Goal: Information Seeking & Learning: Learn about a topic

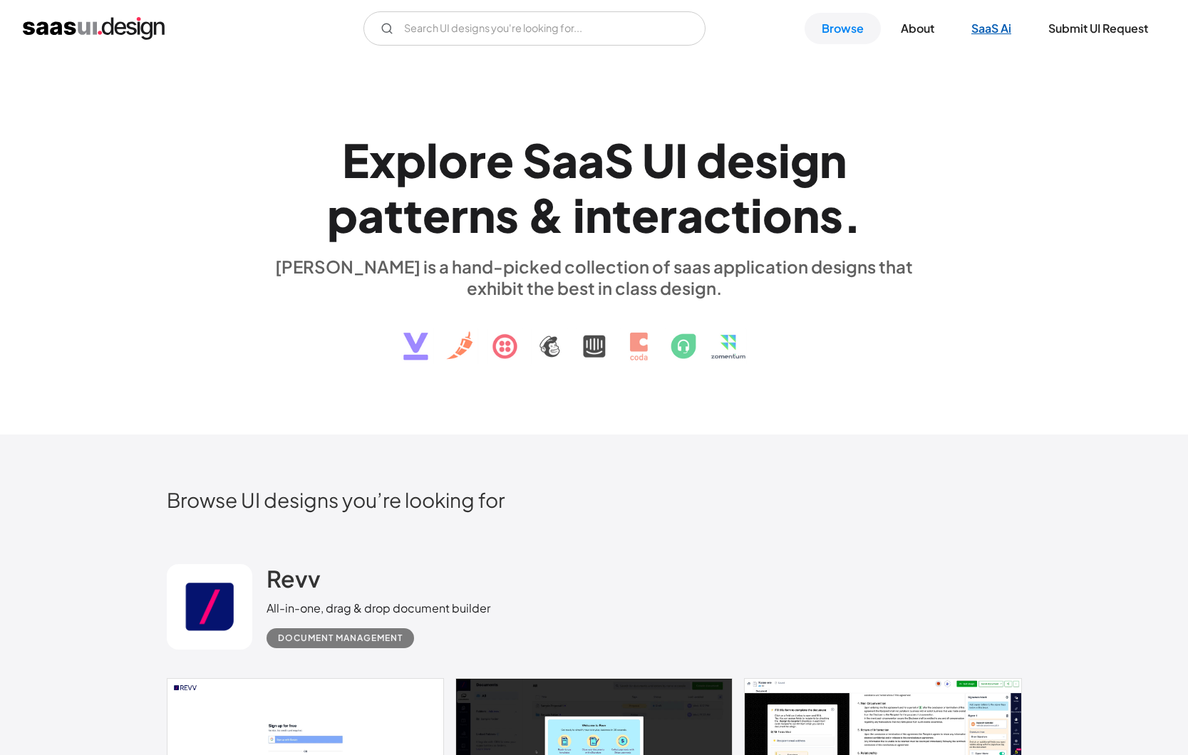
click at [1000, 29] on link "SaaS Ai" at bounding box center [991, 28] width 74 height 31
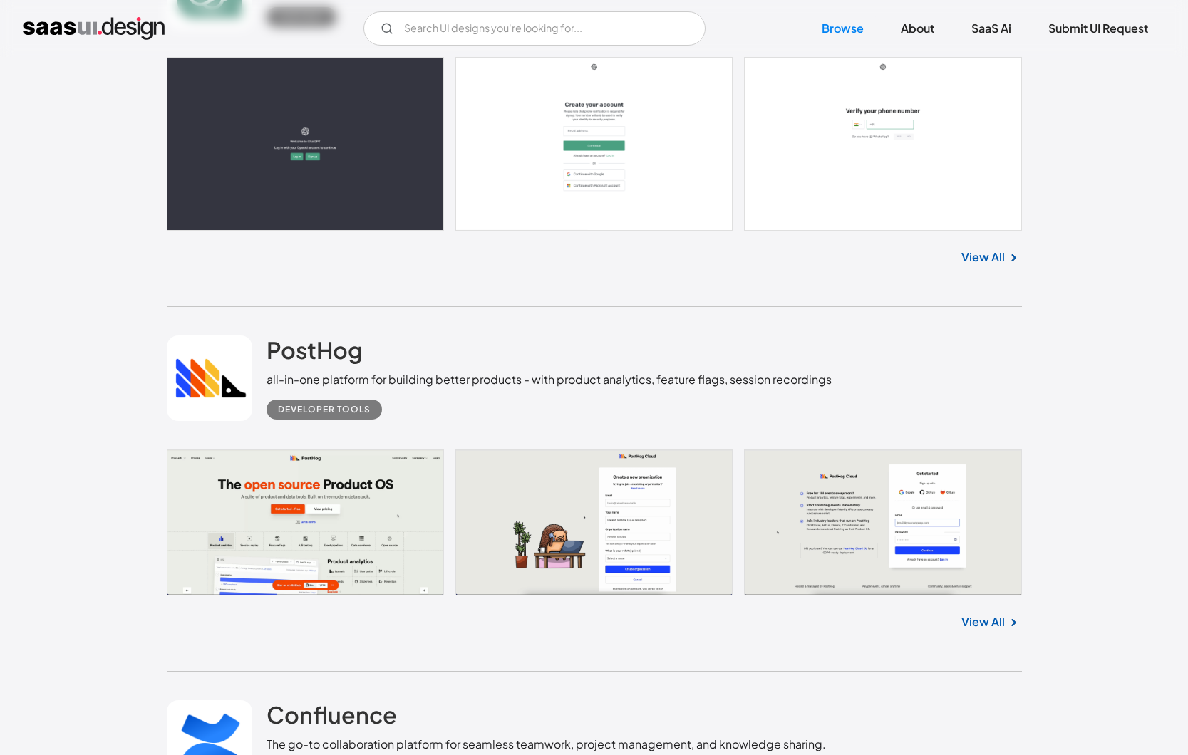
scroll to position [1648, 0]
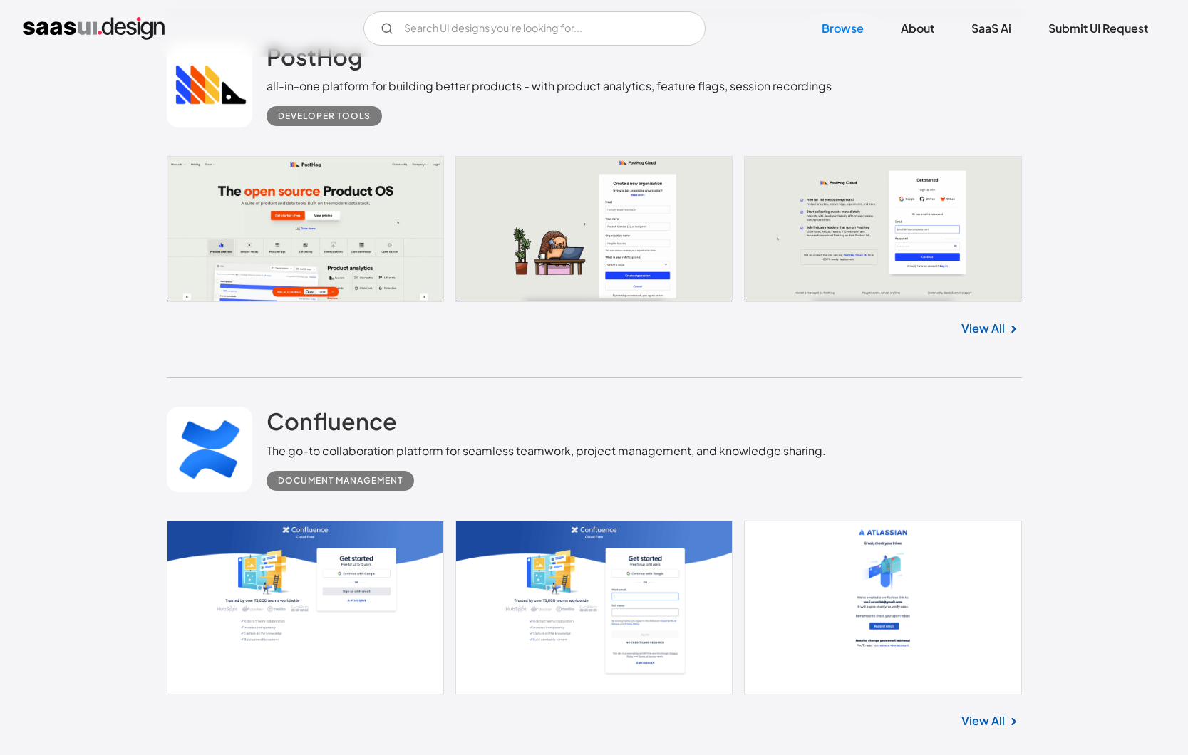
click at [976, 321] on link "View All" at bounding box center [982, 328] width 43 height 17
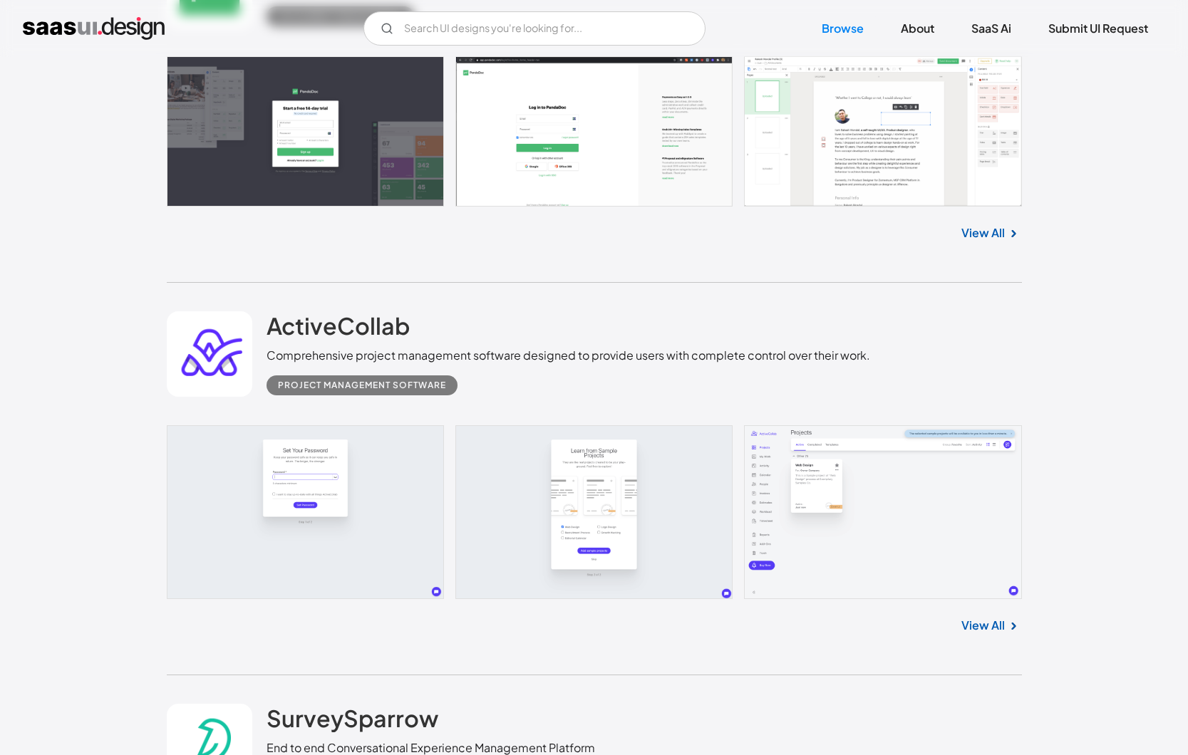
scroll to position [5301, 0]
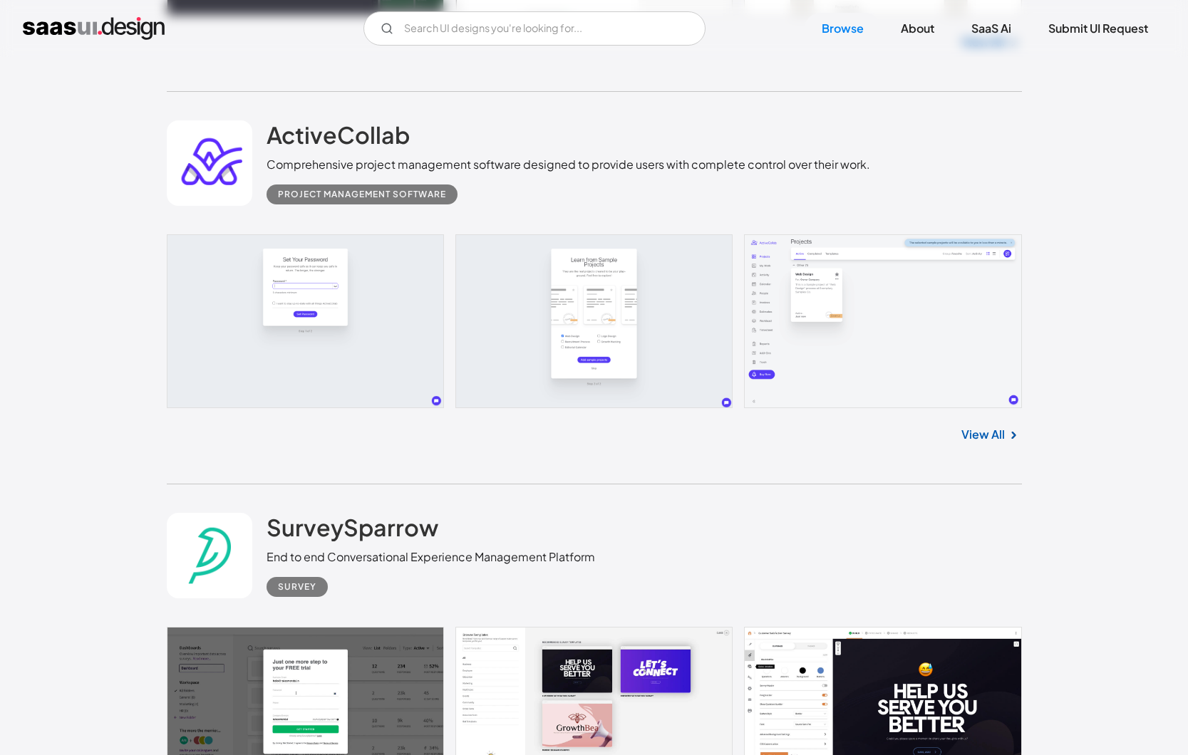
click at [1003, 438] on link "View All" at bounding box center [982, 434] width 43 height 17
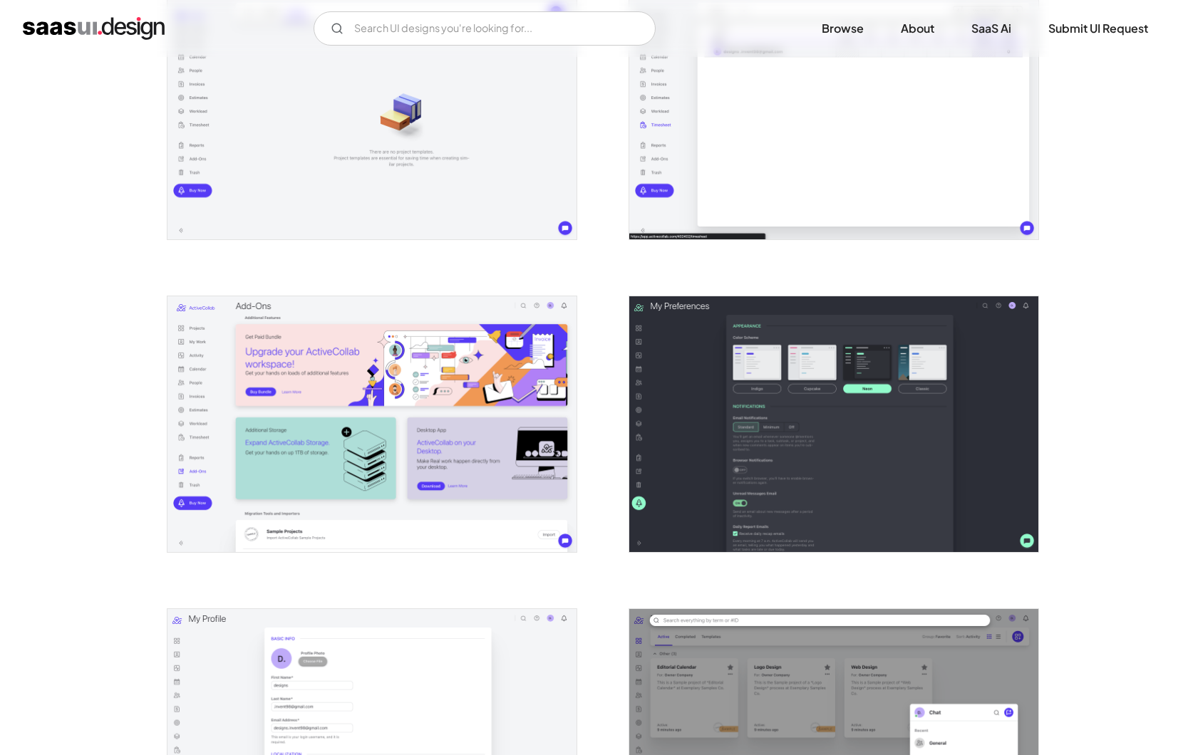
scroll to position [2575, 0]
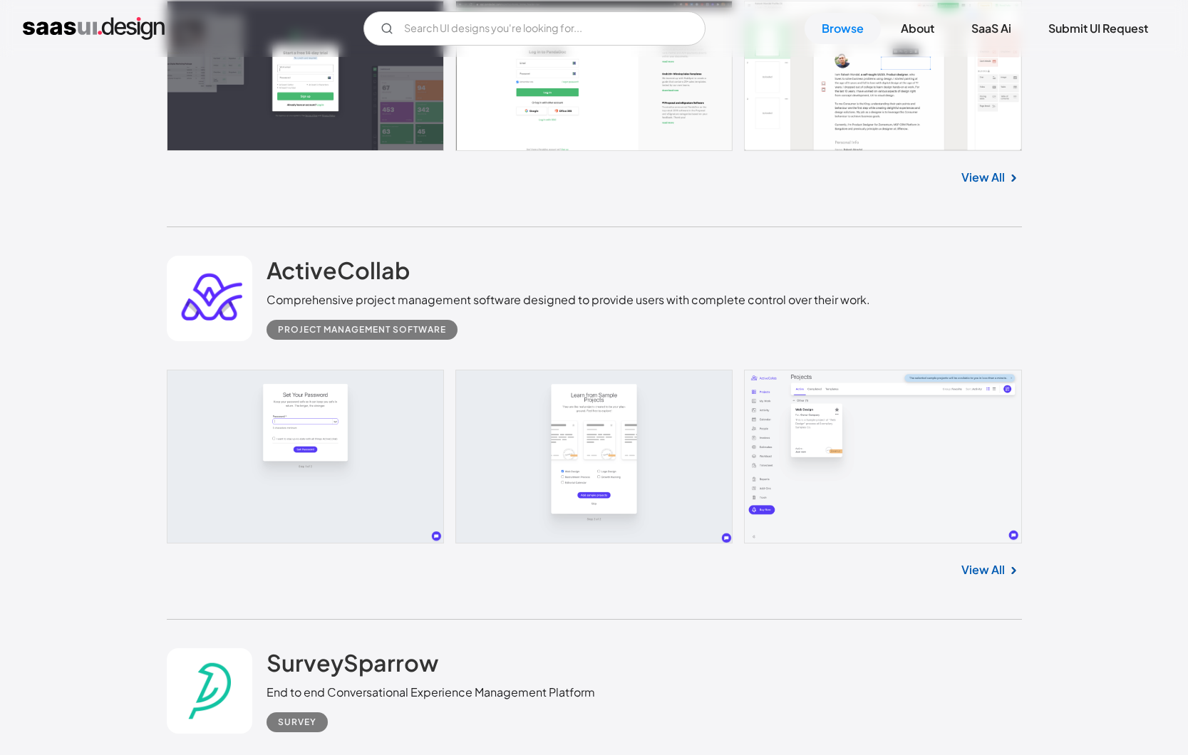
scroll to position [5295, 0]
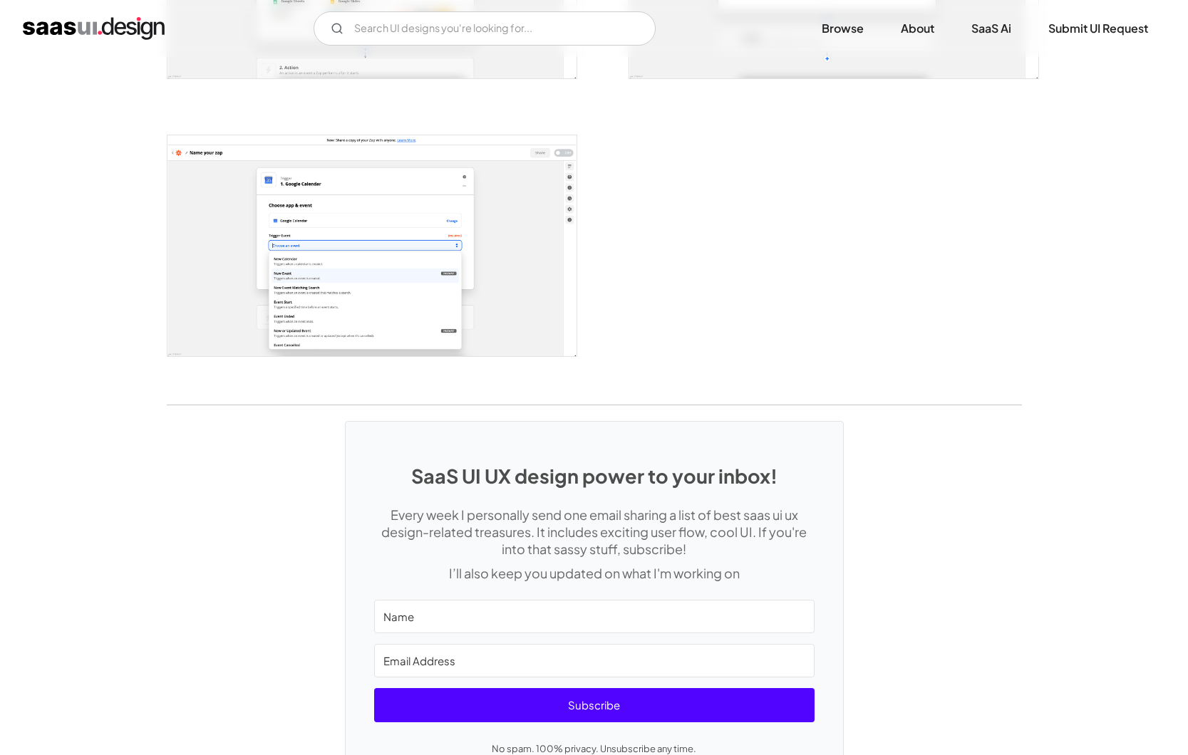
scroll to position [2810, 0]
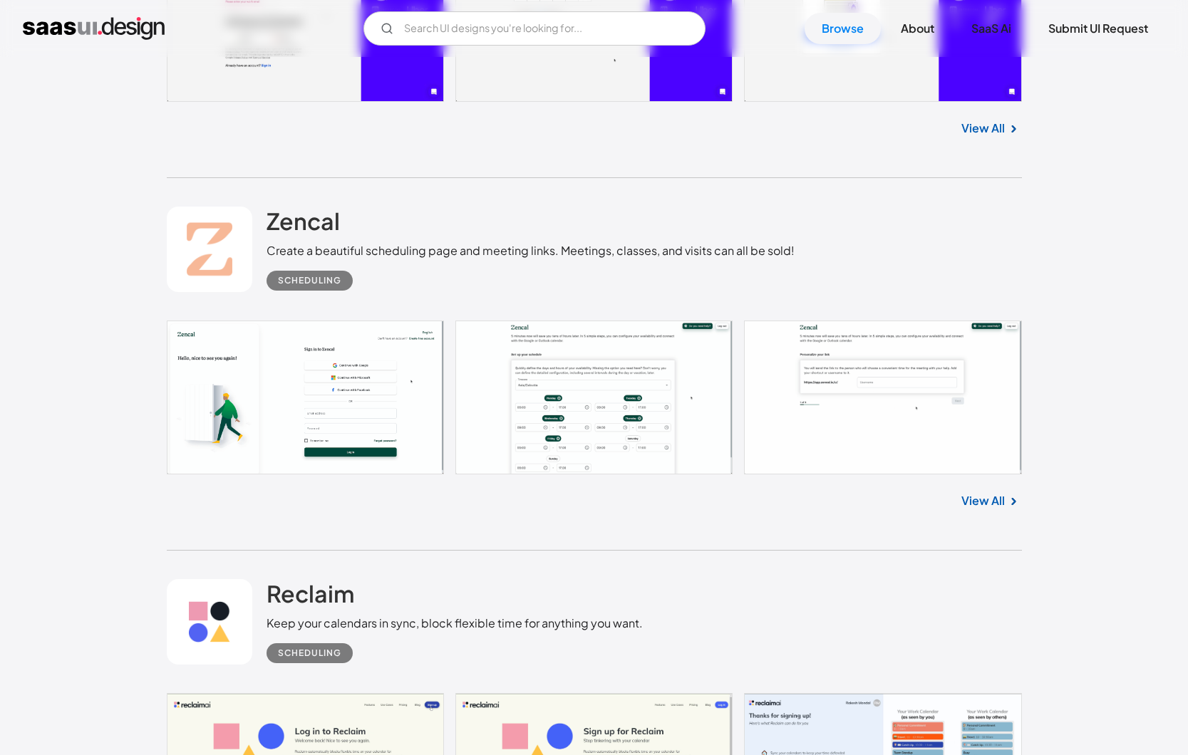
scroll to position [8347, 0]
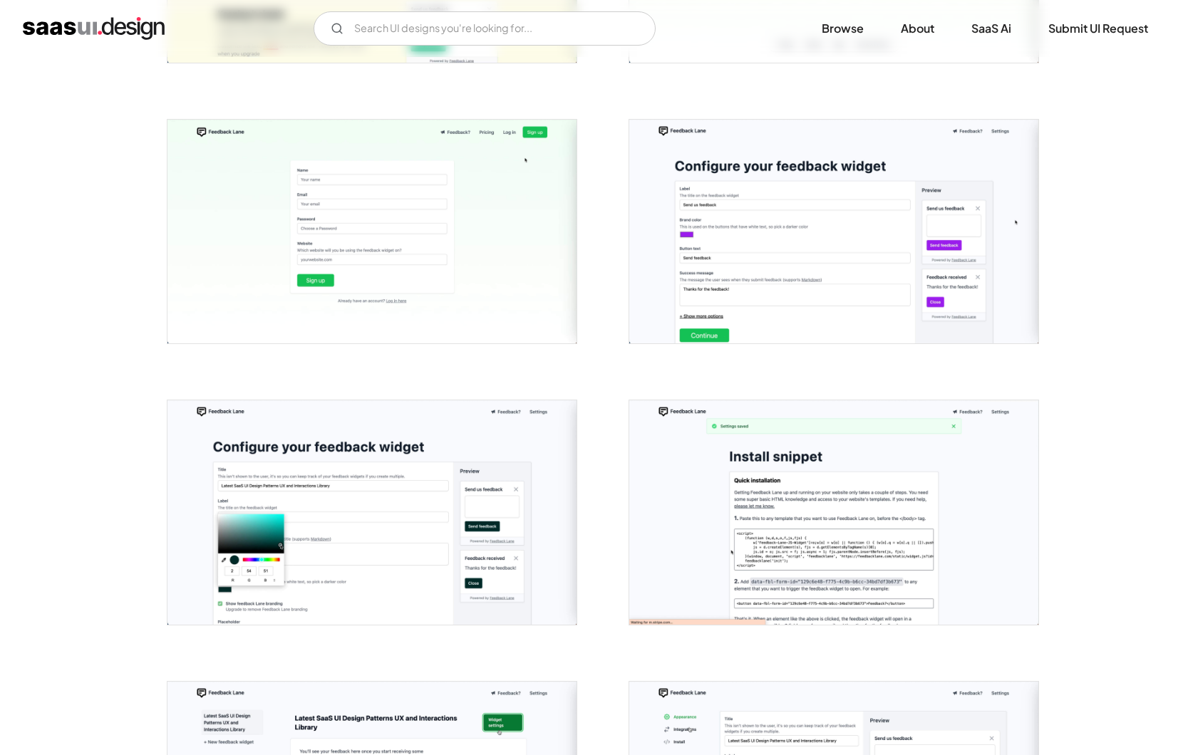
scroll to position [569, 0]
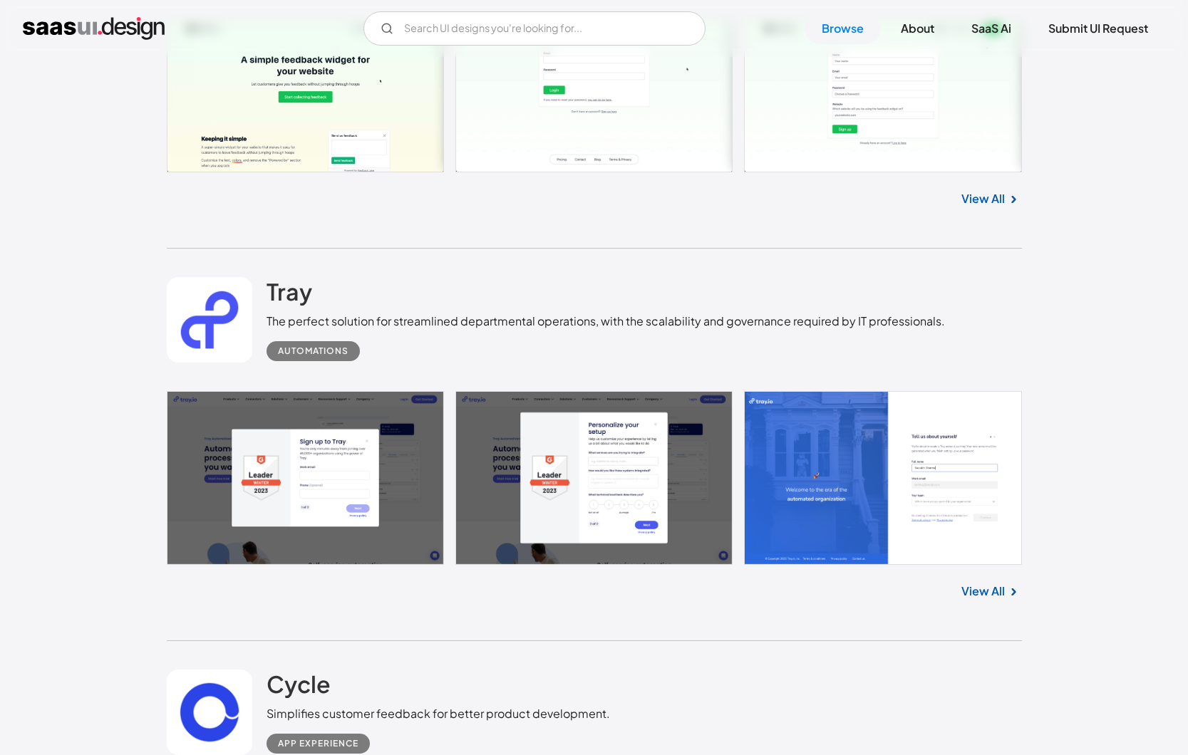
scroll to position [9643, 0]
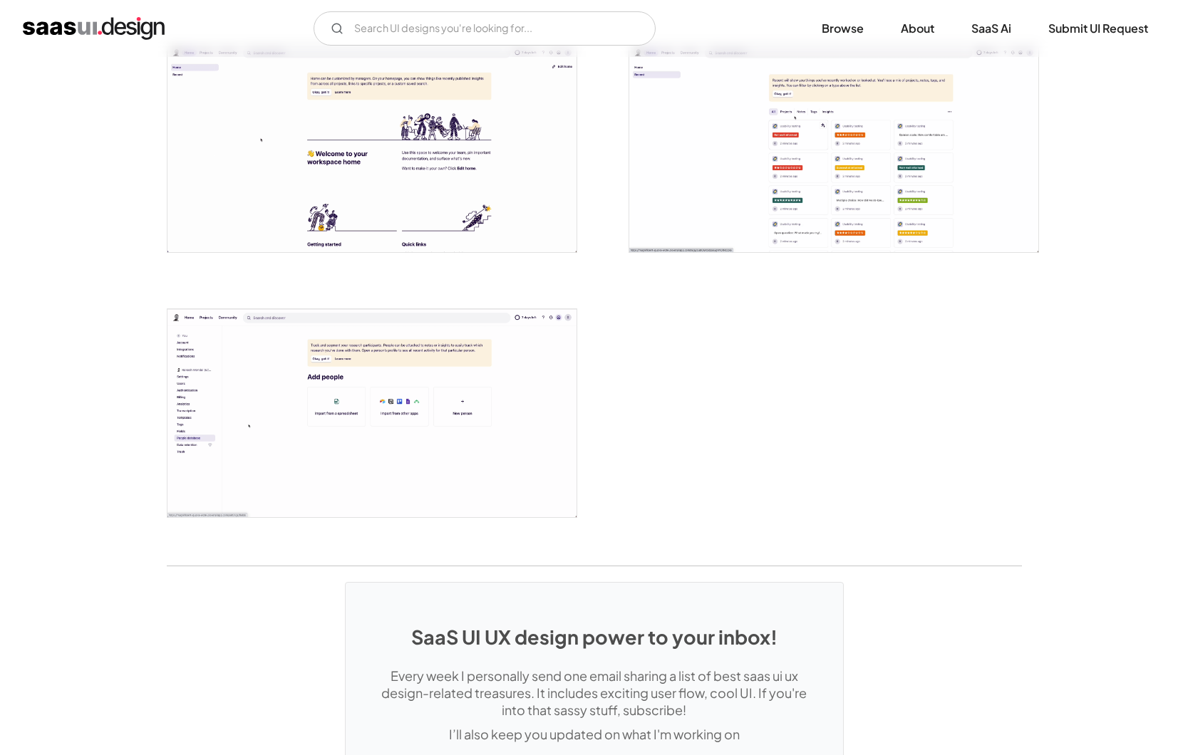
scroll to position [3319, 0]
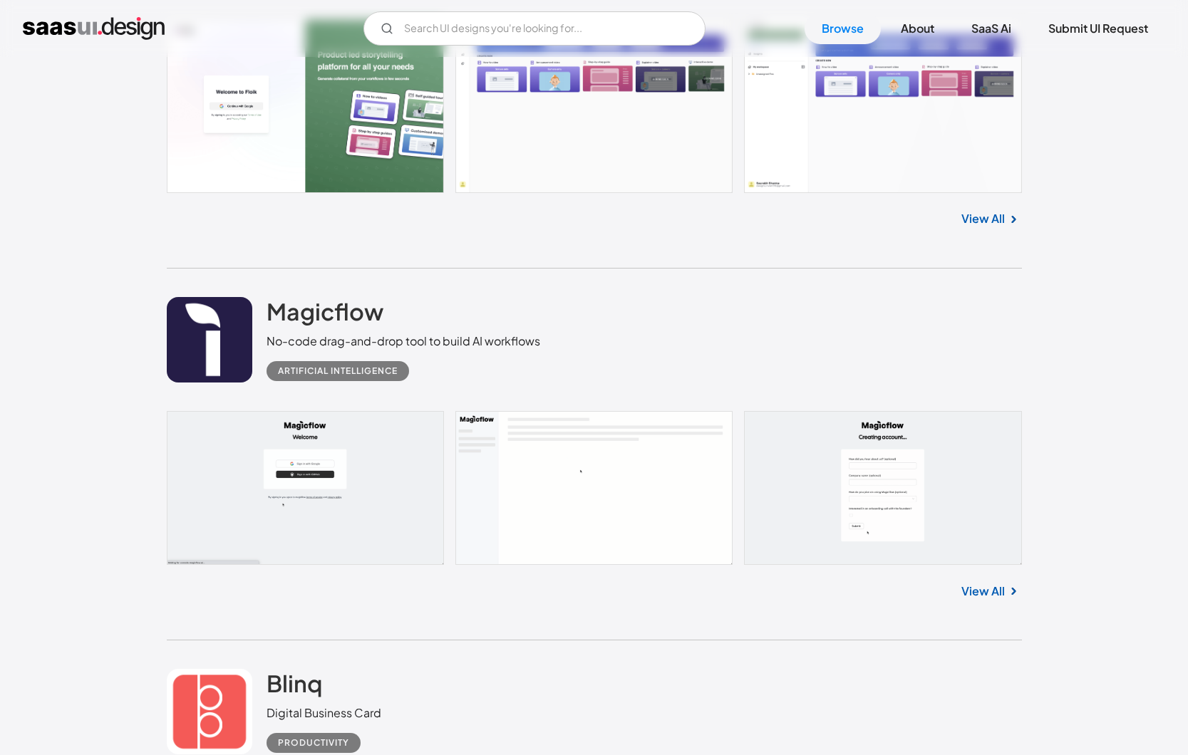
scroll to position [13767, 0]
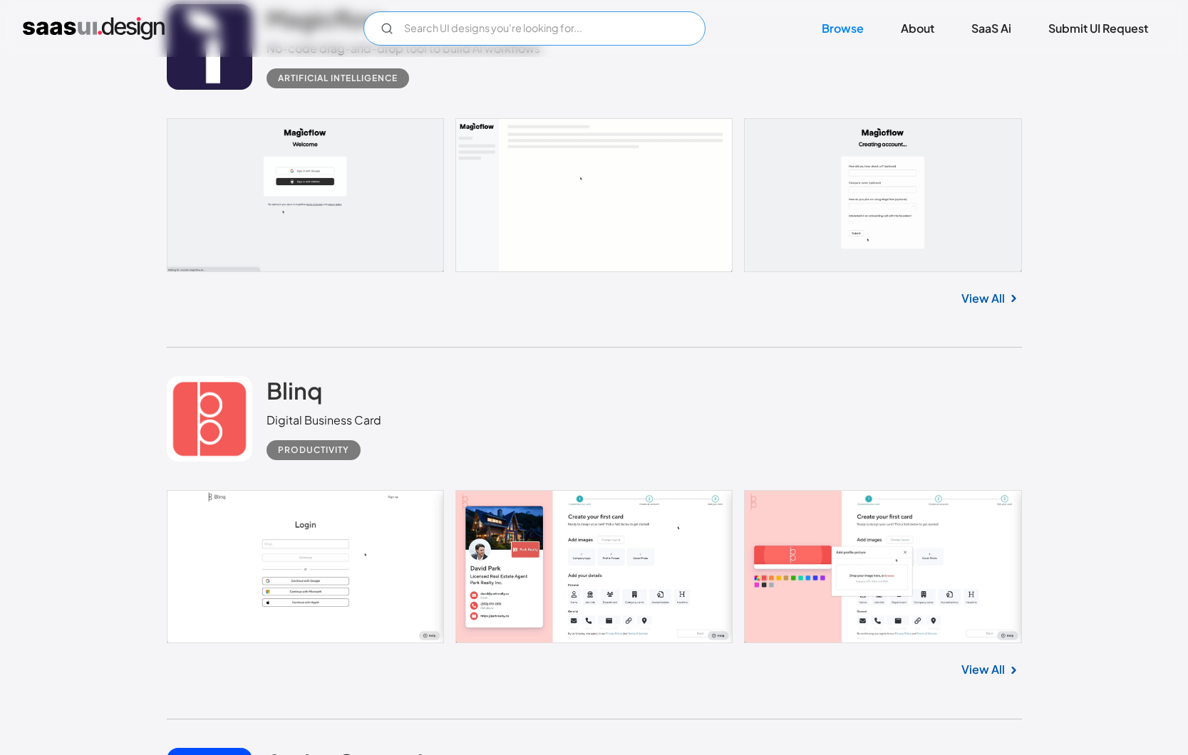
click at [502, 28] on input "Email Form" at bounding box center [534, 28] width 342 height 34
click at [538, 21] on input "health" at bounding box center [534, 28] width 342 height 34
click at [523, 30] on input "health" at bounding box center [534, 28] width 342 height 34
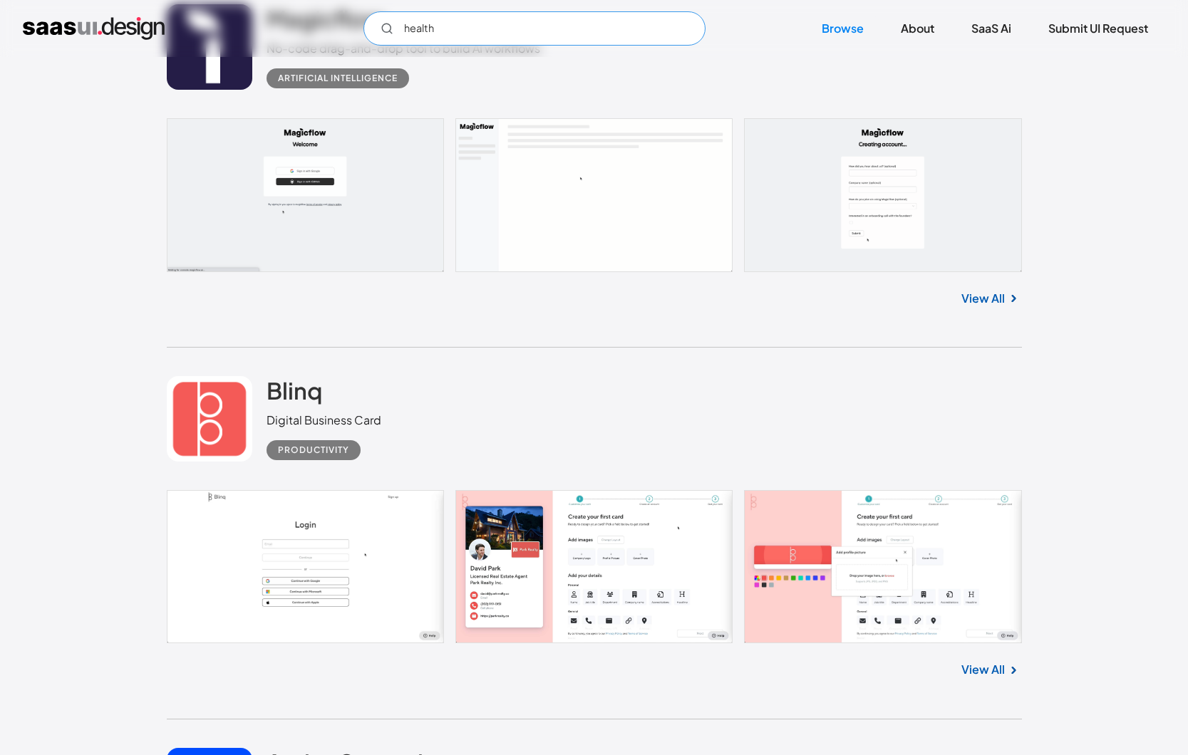
type input "health"
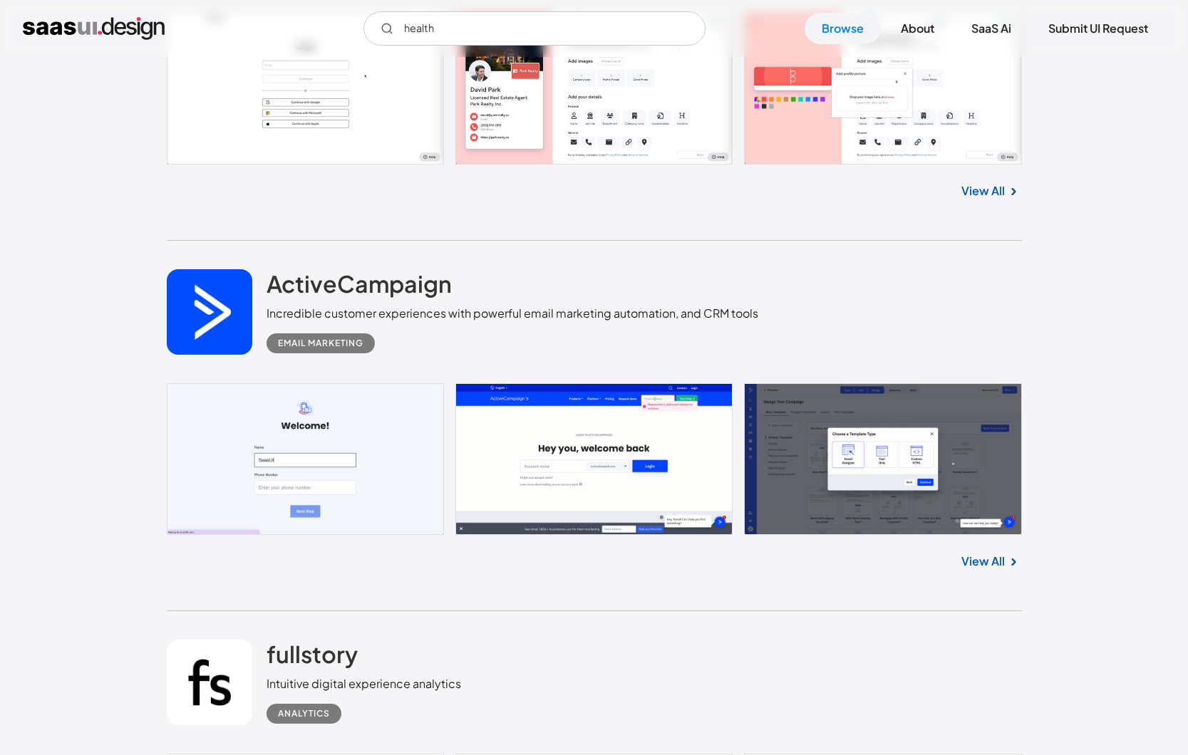
scroll to position [14392, 0]
